Goal: Transaction & Acquisition: Purchase product/service

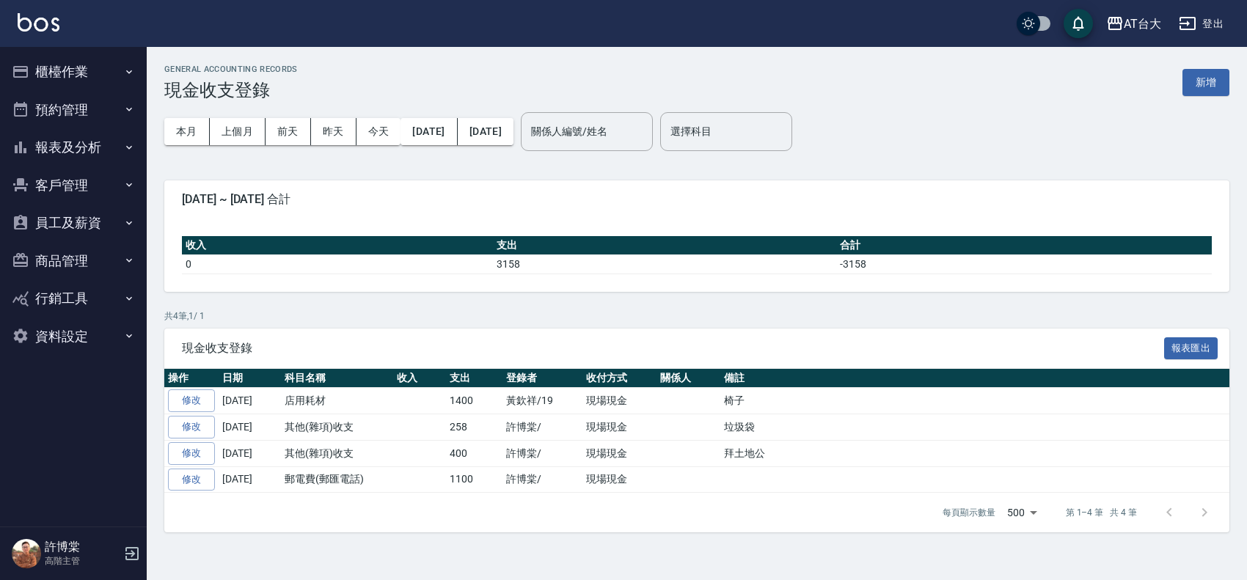
click at [99, 71] on button "櫃檯作業" at bounding box center [73, 72] width 135 height 38
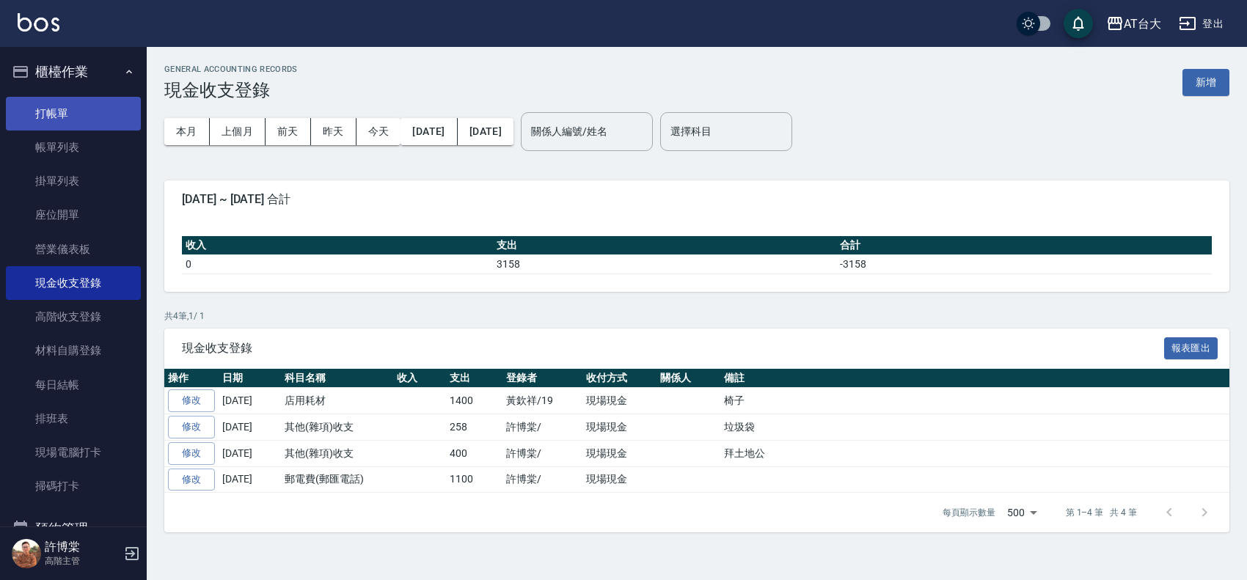
click at [87, 101] on link "打帳單" at bounding box center [73, 114] width 135 height 34
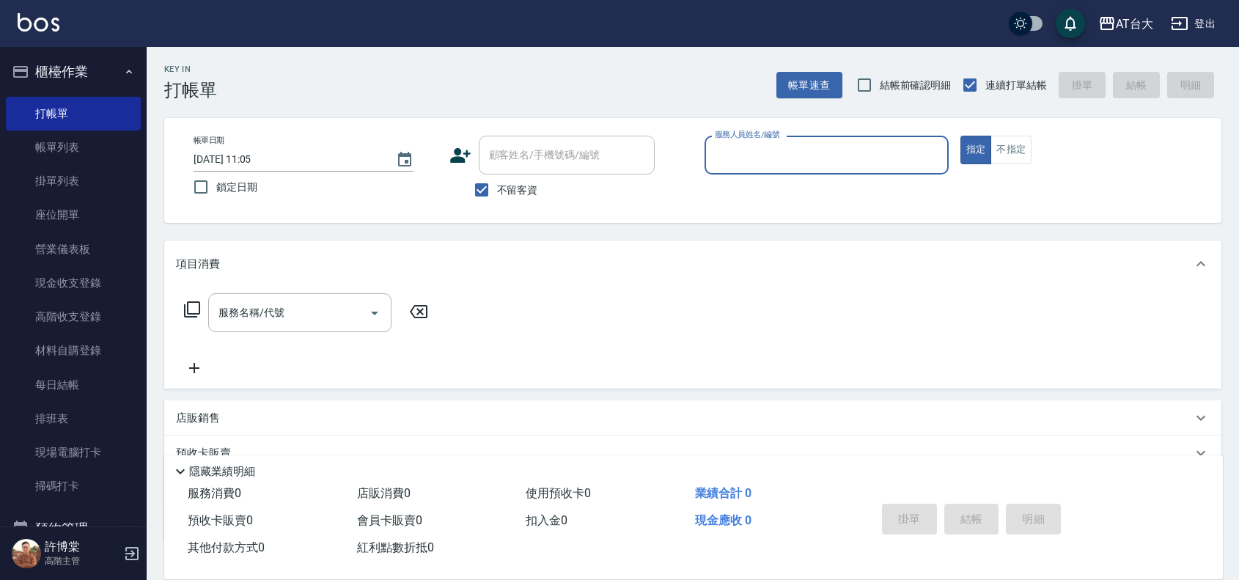
click at [774, 143] on input "服務人員姓名/編號" at bounding box center [826, 155] width 231 height 26
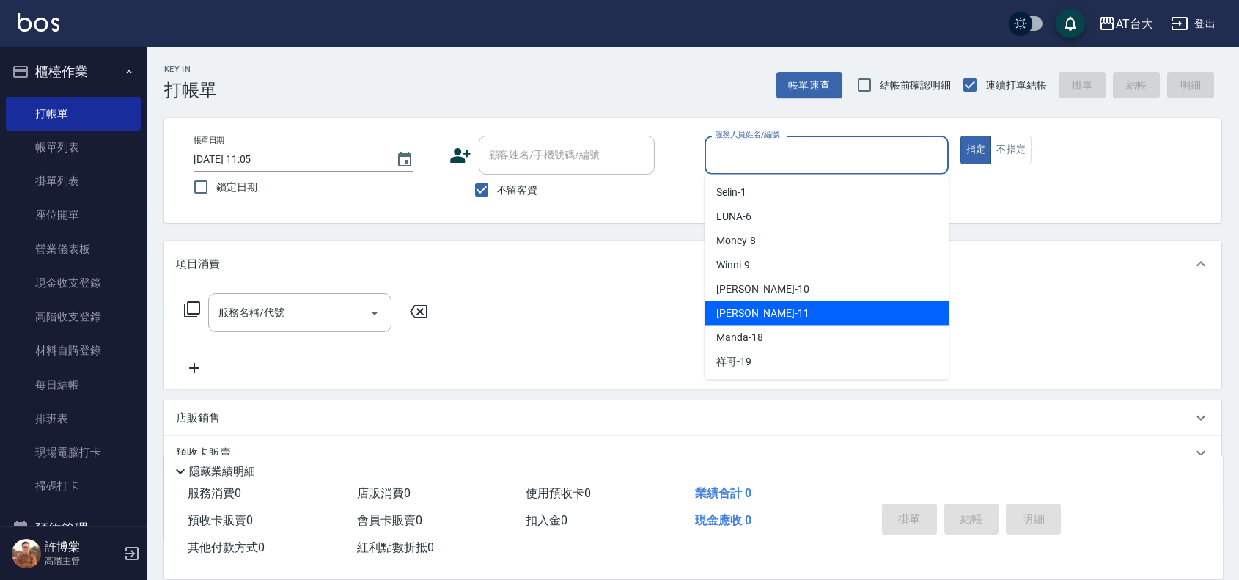
click at [790, 313] on div "[PERSON_NAME] -11" at bounding box center [827, 313] width 244 height 24
type input "[PERSON_NAME]-11"
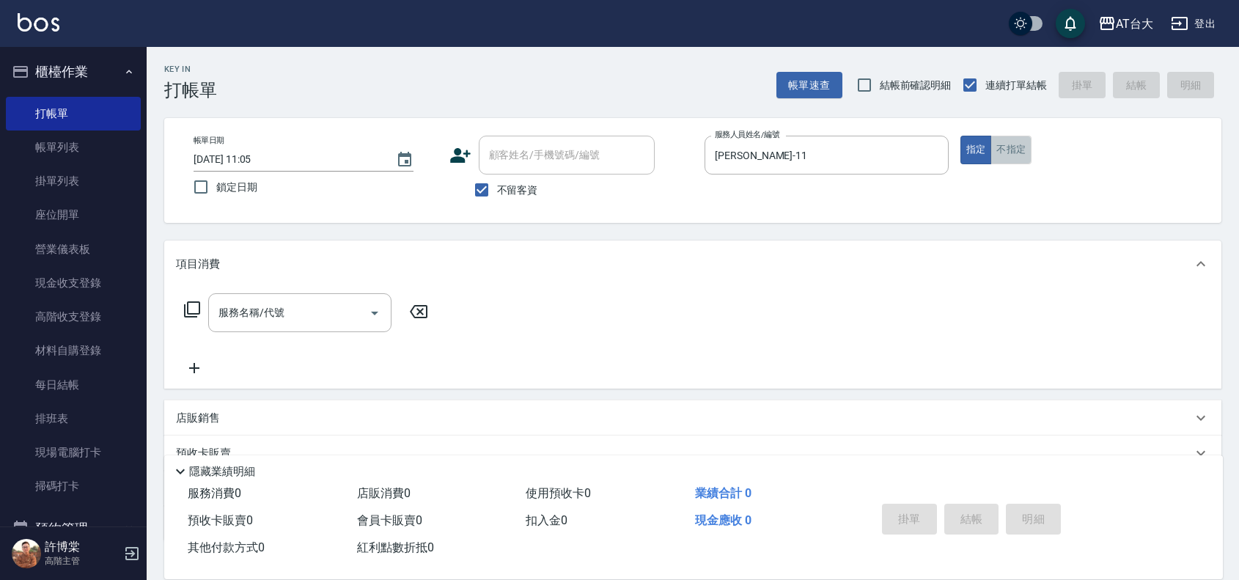
click at [1021, 152] on button "不指定" at bounding box center [1011, 150] width 41 height 29
click at [332, 317] on input "服務名稱/代號" at bounding box center [289, 313] width 148 height 26
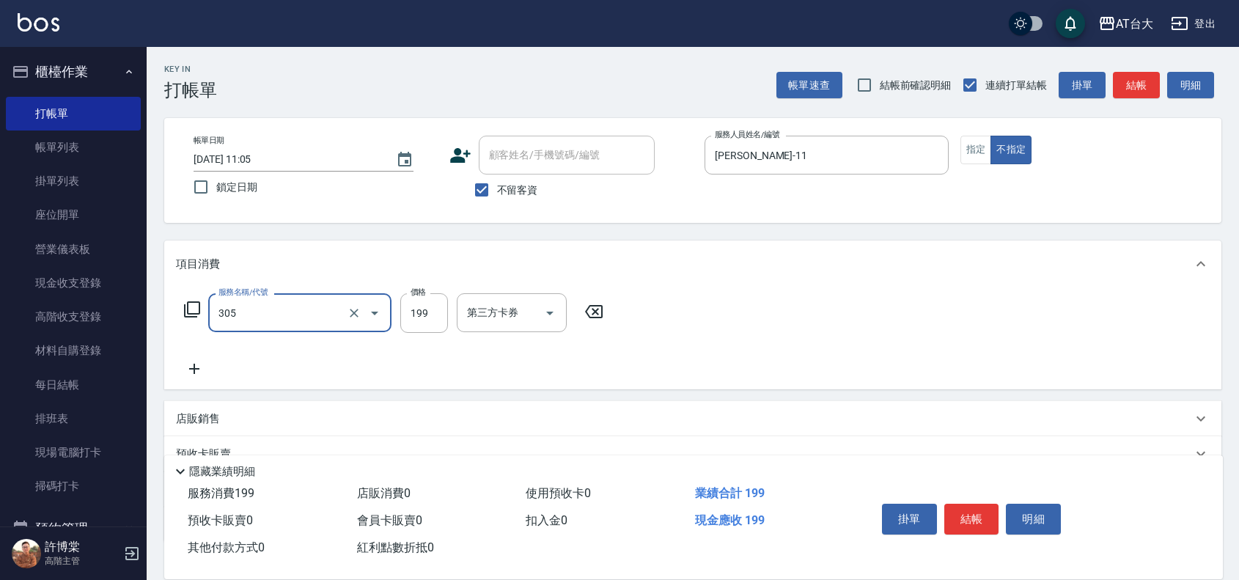
type input "剪髮(305)"
type input "250"
click at [974, 519] on button "結帳" at bounding box center [972, 519] width 55 height 31
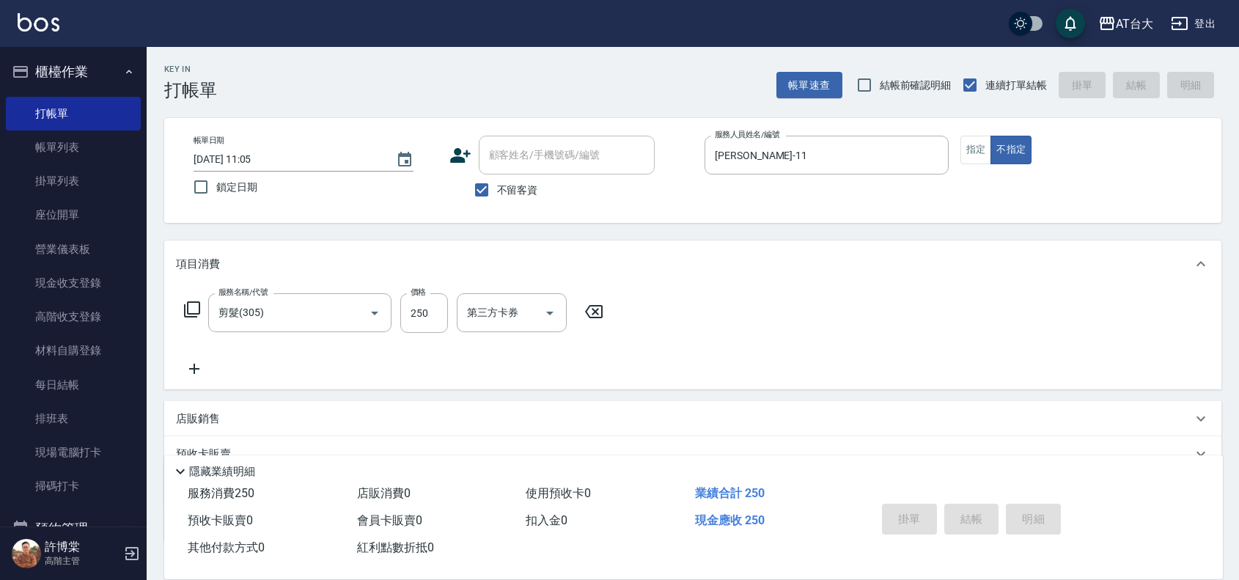
type input "[DATE] 11:33"
